Goal: Task Accomplishment & Management: Use online tool/utility

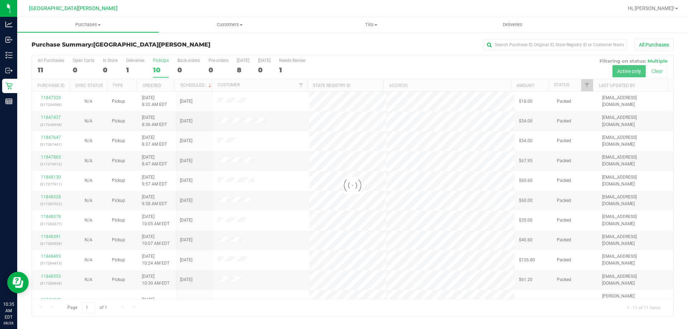
click at [159, 66] on div at bounding box center [353, 185] width 642 height 261
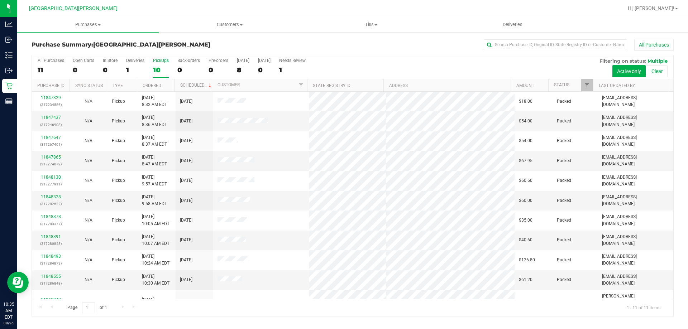
click at [159, 66] on div "10" at bounding box center [161, 70] width 16 height 8
click at [0, 0] on input "PickUps 10" at bounding box center [0, 0] width 0 height 0
click at [89, 28] on span "Purchases" at bounding box center [88, 25] width 142 height 6
click at [58, 55] on span "Fulfillment" at bounding box center [39, 52] width 44 height 6
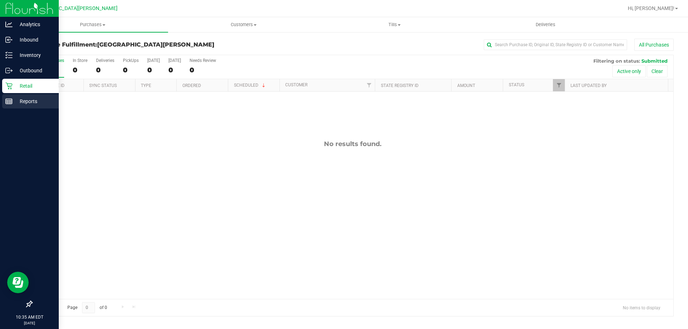
click at [10, 105] on div "Reports" at bounding box center [30, 101] width 57 height 14
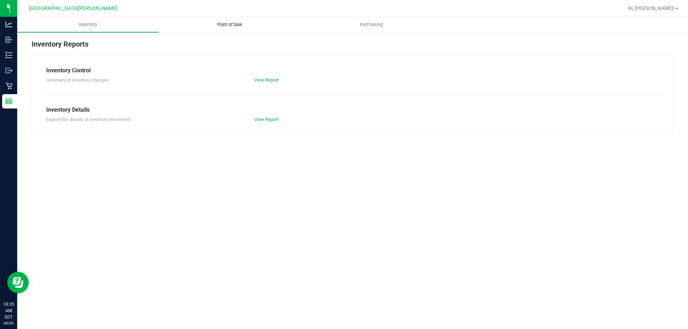
click at [222, 24] on span "Point of Sale" at bounding box center [230, 25] width 44 height 6
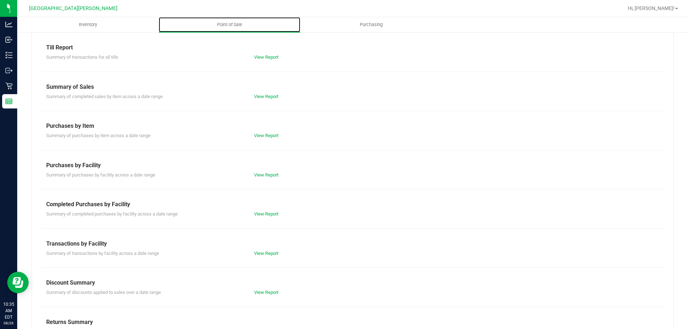
scroll to position [47, 0]
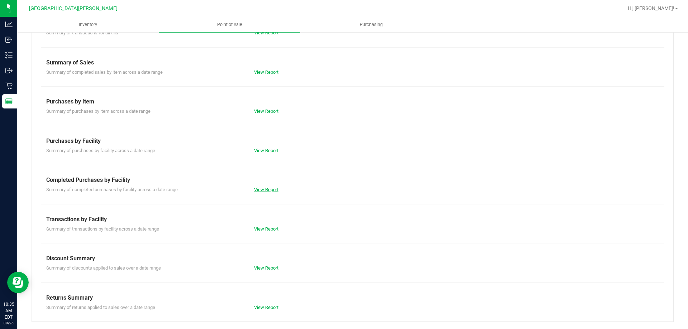
click at [273, 188] on link "View Report" at bounding box center [266, 189] width 24 height 5
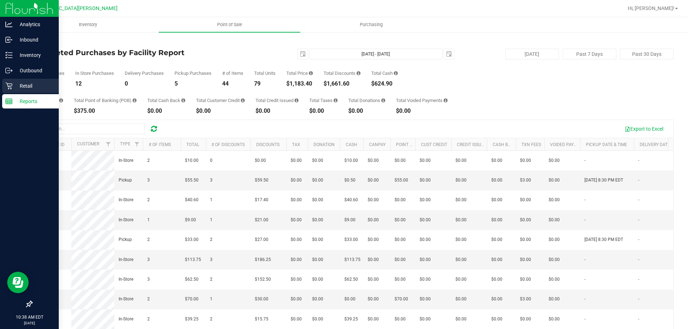
click at [9, 90] on div "Retail" at bounding box center [30, 86] width 57 height 14
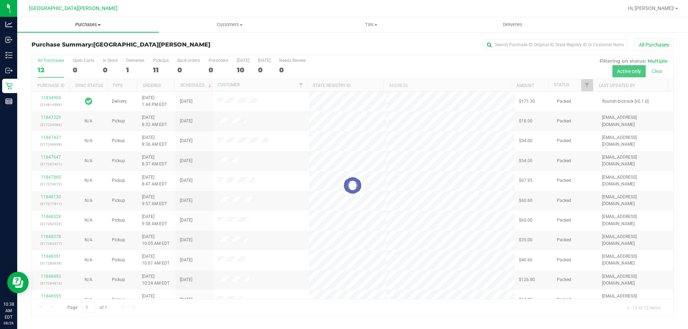
click at [98, 25] on span "Purchases" at bounding box center [88, 25] width 142 height 6
click at [65, 49] on li "Fulfillment" at bounding box center [88, 52] width 142 height 9
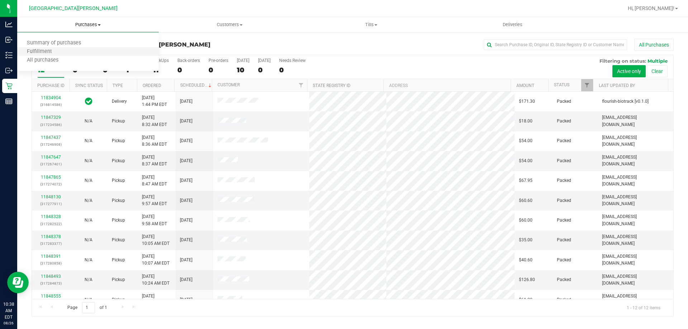
click at [65, 49] on li "Fulfillment" at bounding box center [88, 52] width 142 height 9
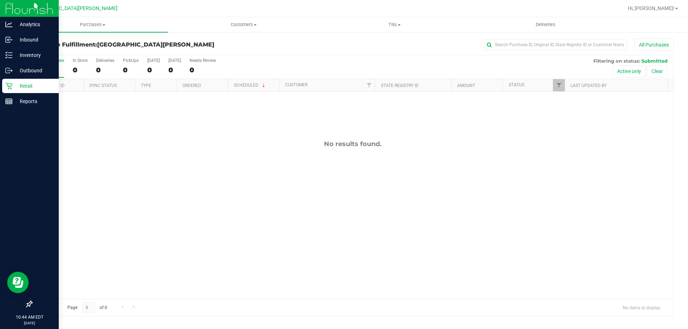
click at [4, 85] on div "Retail" at bounding box center [30, 86] width 57 height 14
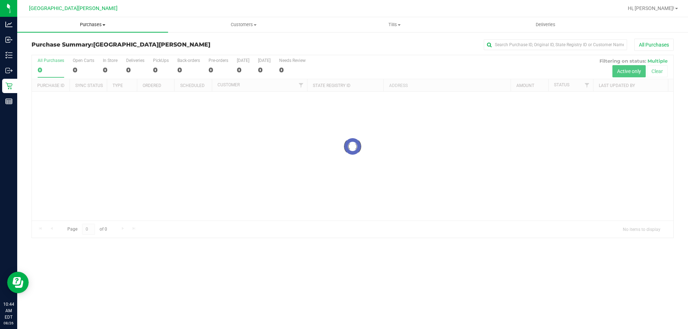
click at [92, 23] on span "Purchases" at bounding box center [92, 25] width 151 height 6
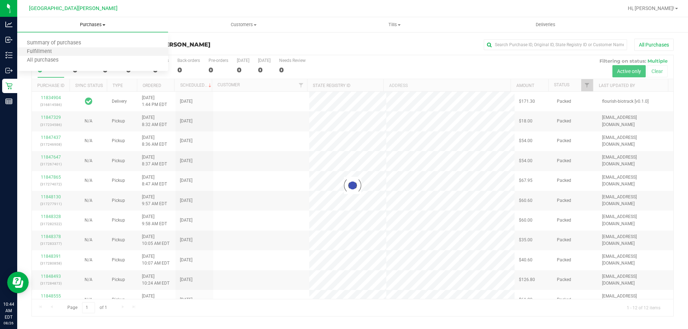
click at [65, 50] on li "Fulfillment" at bounding box center [92, 52] width 151 height 9
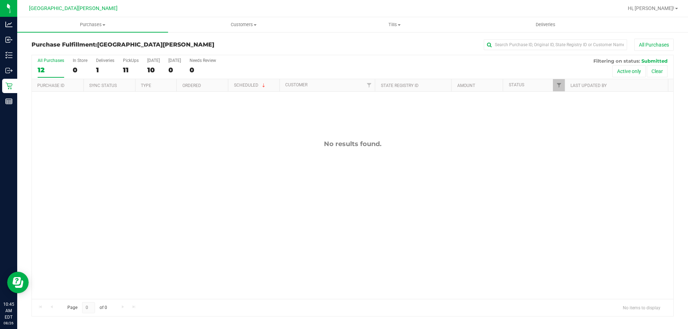
click at [150, 203] on div "No results found." at bounding box center [353, 220] width 642 height 256
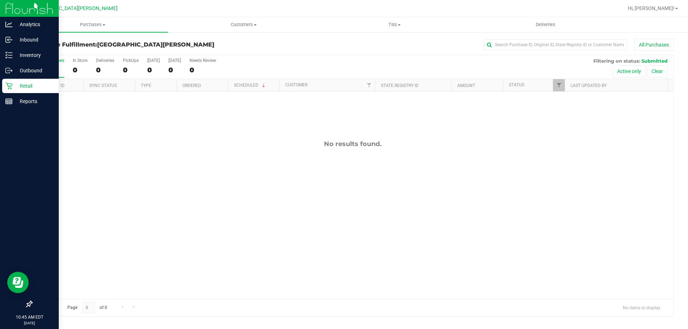
click at [0, 86] on link "Retail" at bounding box center [29, 86] width 59 height 15
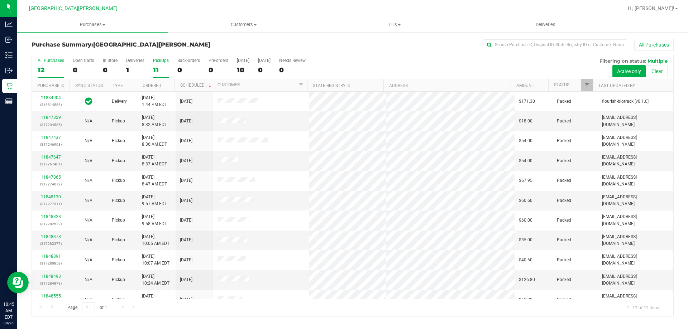
click at [156, 66] on div "11" at bounding box center [161, 70] width 16 height 8
click at [0, 0] on input "PickUps 11" at bounding box center [0, 0] width 0 height 0
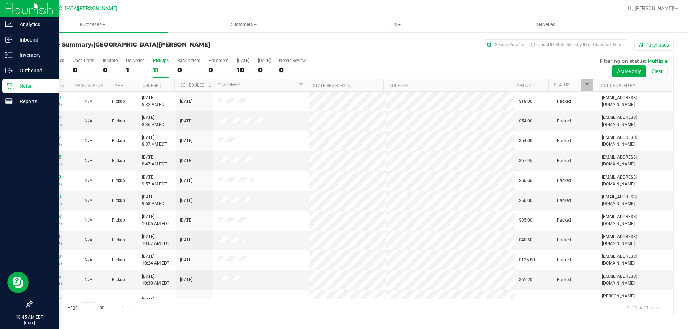
click at [11, 110] on div at bounding box center [29, 204] width 59 height 188
click at [18, 109] on link "Reports" at bounding box center [29, 101] width 59 height 15
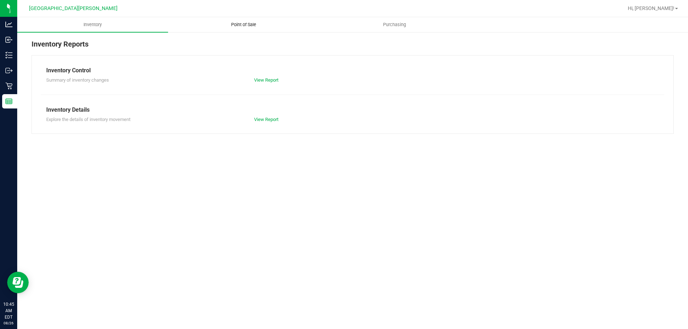
click at [249, 27] on span "Point of Sale" at bounding box center [244, 25] width 44 height 6
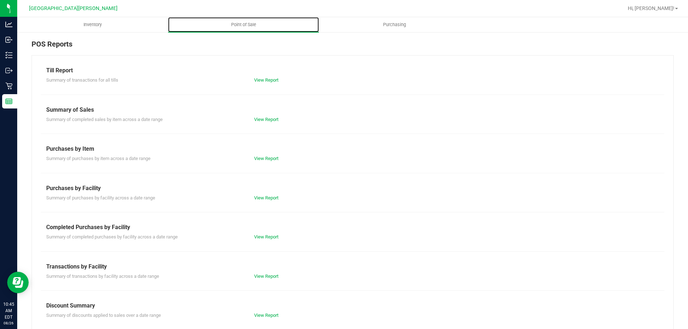
scroll to position [47, 0]
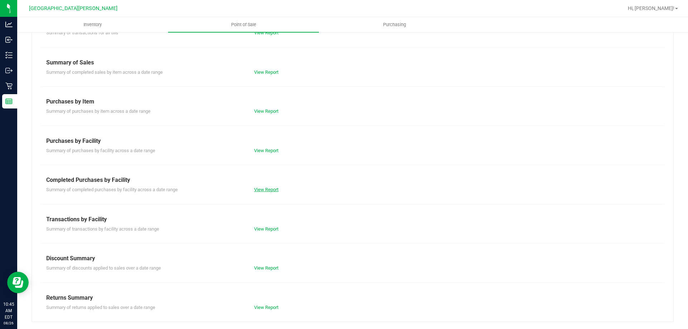
click at [273, 190] on link "View Report" at bounding box center [266, 189] width 24 height 5
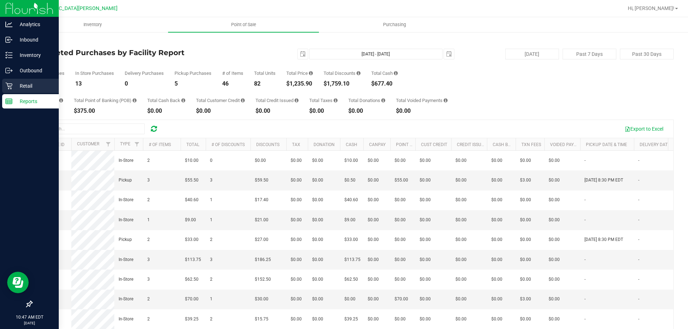
click at [10, 83] on icon at bounding box center [8, 85] width 7 height 7
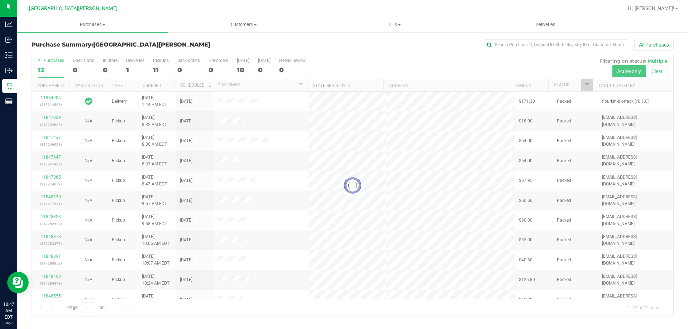
click at [163, 64] on div at bounding box center [353, 185] width 642 height 261
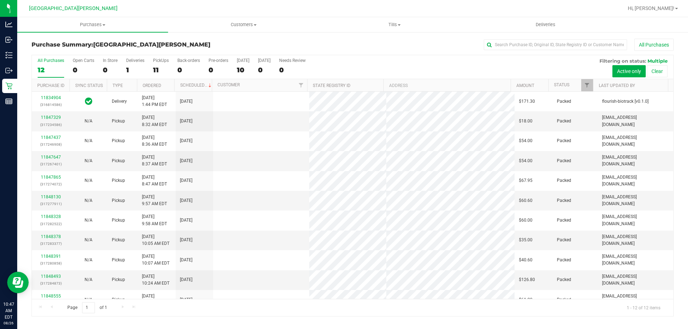
click at [163, 64] on label "PickUps 11" at bounding box center [161, 68] width 16 height 20
click at [0, 0] on input "PickUps 11" at bounding box center [0, 0] width 0 height 0
click at [157, 70] on div "11" at bounding box center [161, 70] width 16 height 8
click at [0, 0] on input "PickUps 11" at bounding box center [0, 0] width 0 height 0
click at [162, 71] on div "10" at bounding box center [161, 70] width 16 height 8
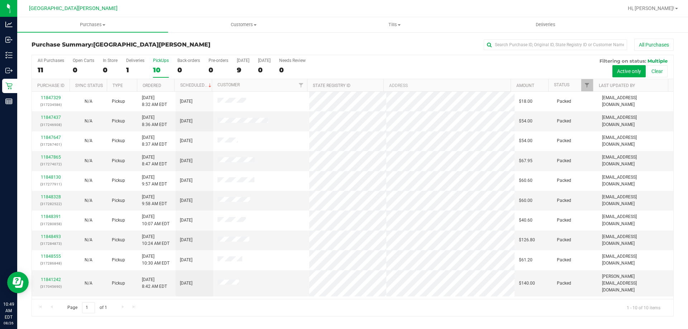
click at [0, 0] on input "PickUps 10" at bounding box center [0, 0] width 0 height 0
click at [157, 67] on div "10" at bounding box center [161, 70] width 16 height 8
click at [0, 0] on input "PickUps 10" at bounding box center [0, 0] width 0 height 0
click at [161, 71] on div "10" at bounding box center [161, 70] width 16 height 8
click at [0, 0] on input "PickUps 10" at bounding box center [0, 0] width 0 height 0
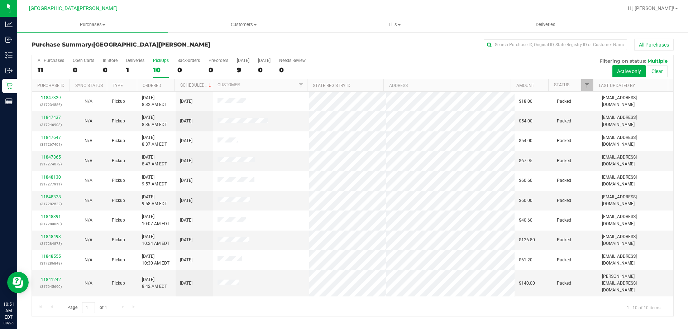
click at [159, 70] on div "10" at bounding box center [161, 70] width 16 height 8
click at [0, 0] on input "PickUps 10" at bounding box center [0, 0] width 0 height 0
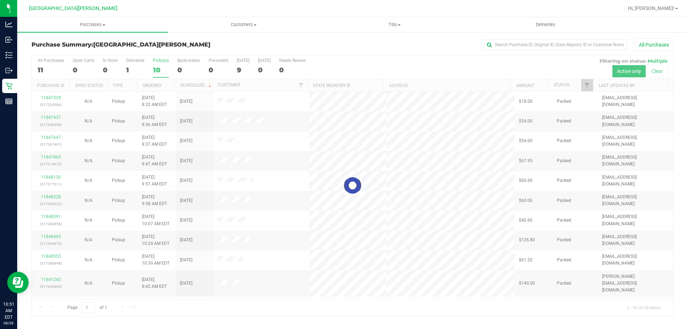
click at [162, 68] on div at bounding box center [353, 185] width 642 height 261
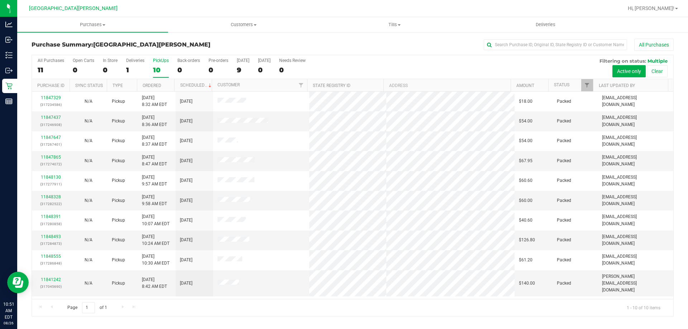
click at [162, 69] on div "10" at bounding box center [161, 70] width 16 height 8
click at [0, 0] on input "PickUps 10" at bounding box center [0, 0] width 0 height 0
